Goal: Task Accomplishment & Management: Complete application form

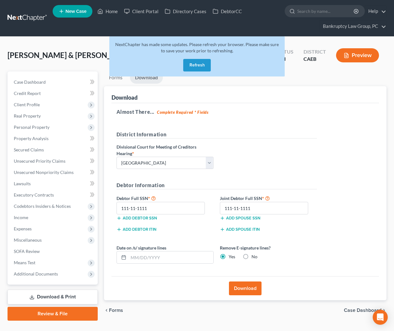
select select "2"
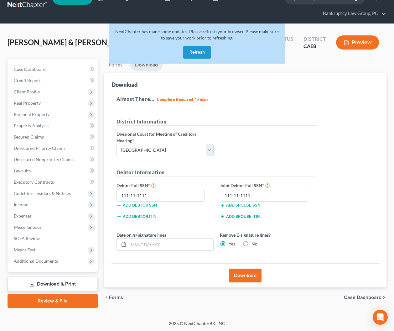
click at [202, 49] on button "Refresh" at bounding box center [197, 52] width 28 height 13
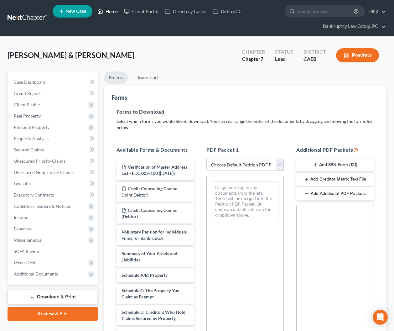
click at [111, 13] on link "Home" at bounding box center [107, 11] width 27 height 11
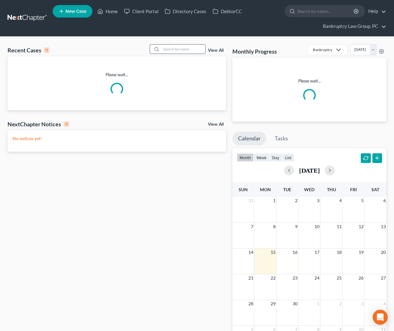
click at [174, 51] on input "search" at bounding box center [183, 48] width 44 height 9
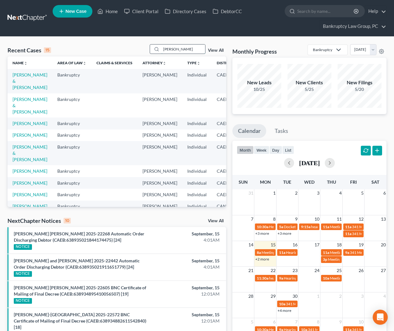
click at [185, 49] on input "[PERSON_NAME]" at bounding box center [183, 48] width 44 height 9
drag, startPoint x: 185, startPoint y: 49, endPoint x: 143, endPoint y: 48, distance: 42.0
click at [143, 48] on div "Recent Cases 15 [PERSON_NAME] View All" at bounding box center [117, 50] width 219 height 12
type input "[PERSON_NAME]"
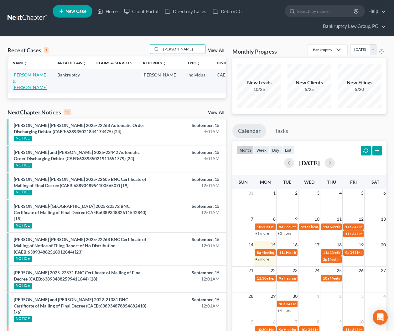
click at [20, 82] on link "[PERSON_NAME] & [PERSON_NAME]" at bounding box center [30, 81] width 35 height 18
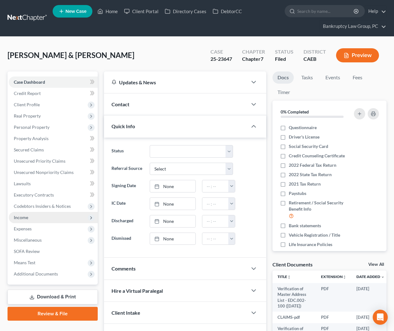
click at [27, 218] on span "Income" at bounding box center [21, 217] width 14 height 5
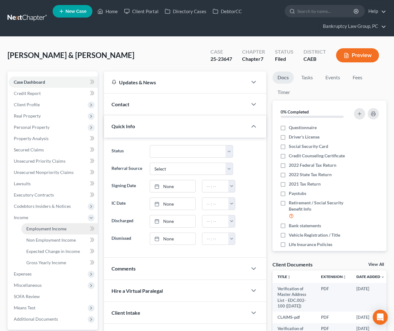
click at [33, 228] on span "Employment Income" at bounding box center [46, 228] width 40 height 5
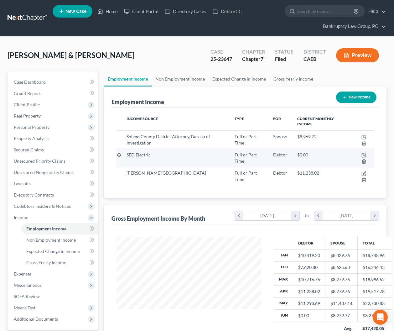
scroll to position [112, 158]
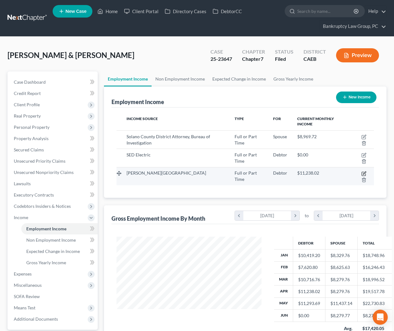
click at [363, 173] on icon "button" at bounding box center [364, 172] width 3 height 3
select select "0"
select select "4"
select select "0"
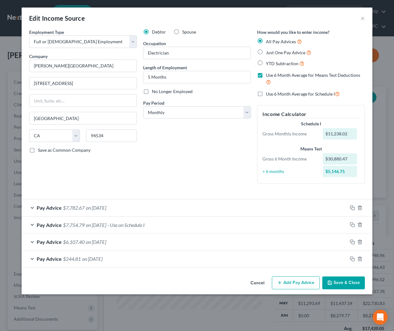
click at [258, 284] on button "Cancel" at bounding box center [258, 283] width 24 height 13
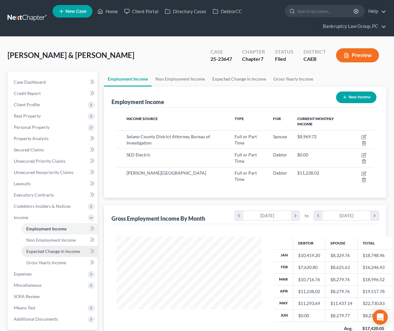
click at [42, 248] on link "Expected Change in Income" at bounding box center [59, 251] width 76 height 11
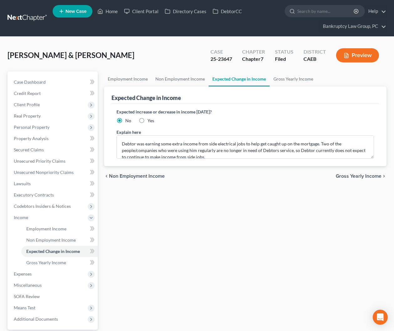
click at [207, 210] on div "Employment Income Non Employment Income Expected Change in Income Gross Yearly …" at bounding box center [245, 218] width 289 height 294
click at [39, 128] on span "Personal Property" at bounding box center [32, 126] width 36 height 5
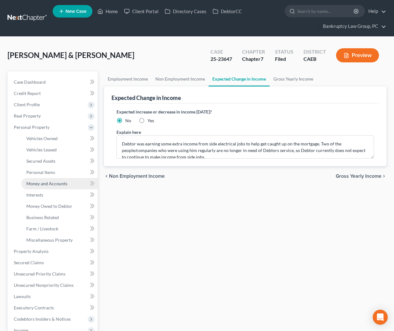
click at [45, 183] on span "Money and Accounts" at bounding box center [46, 183] width 41 height 5
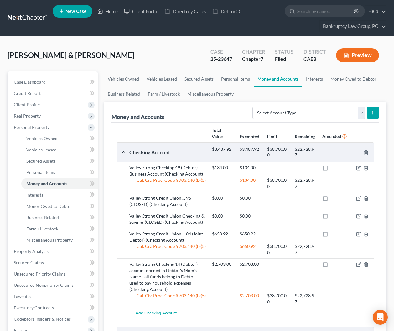
scroll to position [33, 0]
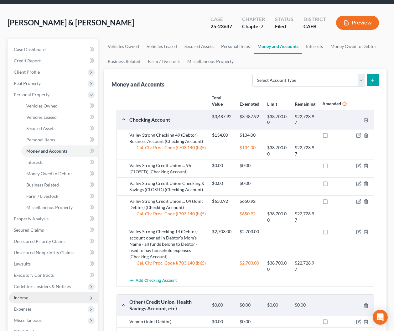
click at [20, 296] on span "Income" at bounding box center [21, 297] width 14 height 5
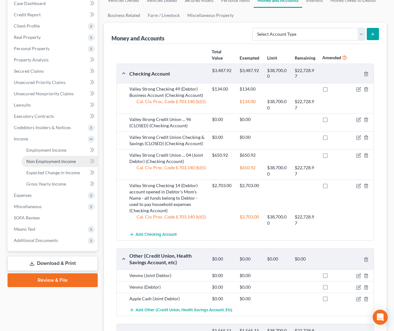
scroll to position [80, 0]
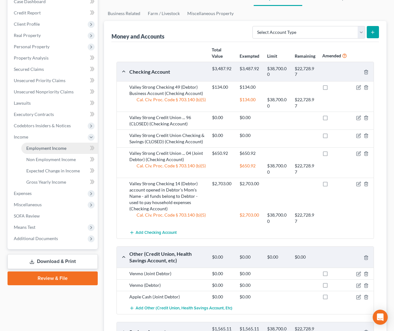
click at [41, 149] on span "Employment Income" at bounding box center [46, 147] width 40 height 5
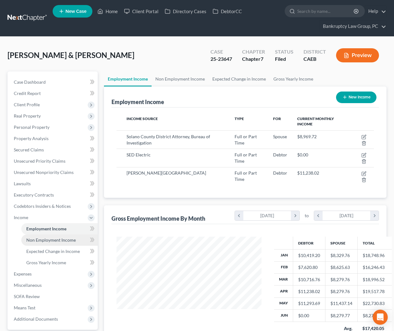
scroll to position [112, 158]
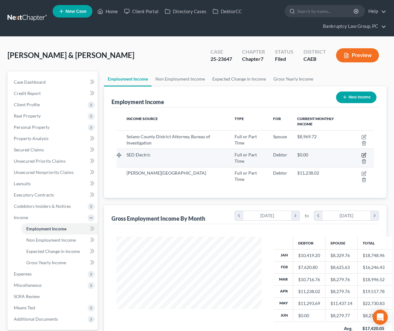
click at [363, 154] on icon "button" at bounding box center [363, 155] width 5 height 5
select select "0"
select select "13"
select select "3"
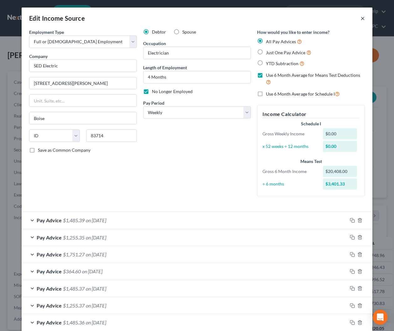
click at [364, 18] on button "×" at bounding box center [362, 18] width 4 height 8
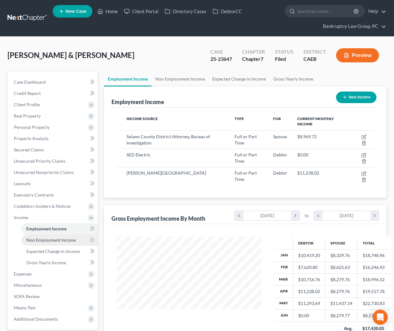
click at [54, 239] on span "Non Employment Income" at bounding box center [50, 239] width 49 height 5
